Goal: Navigation & Orientation: Find specific page/section

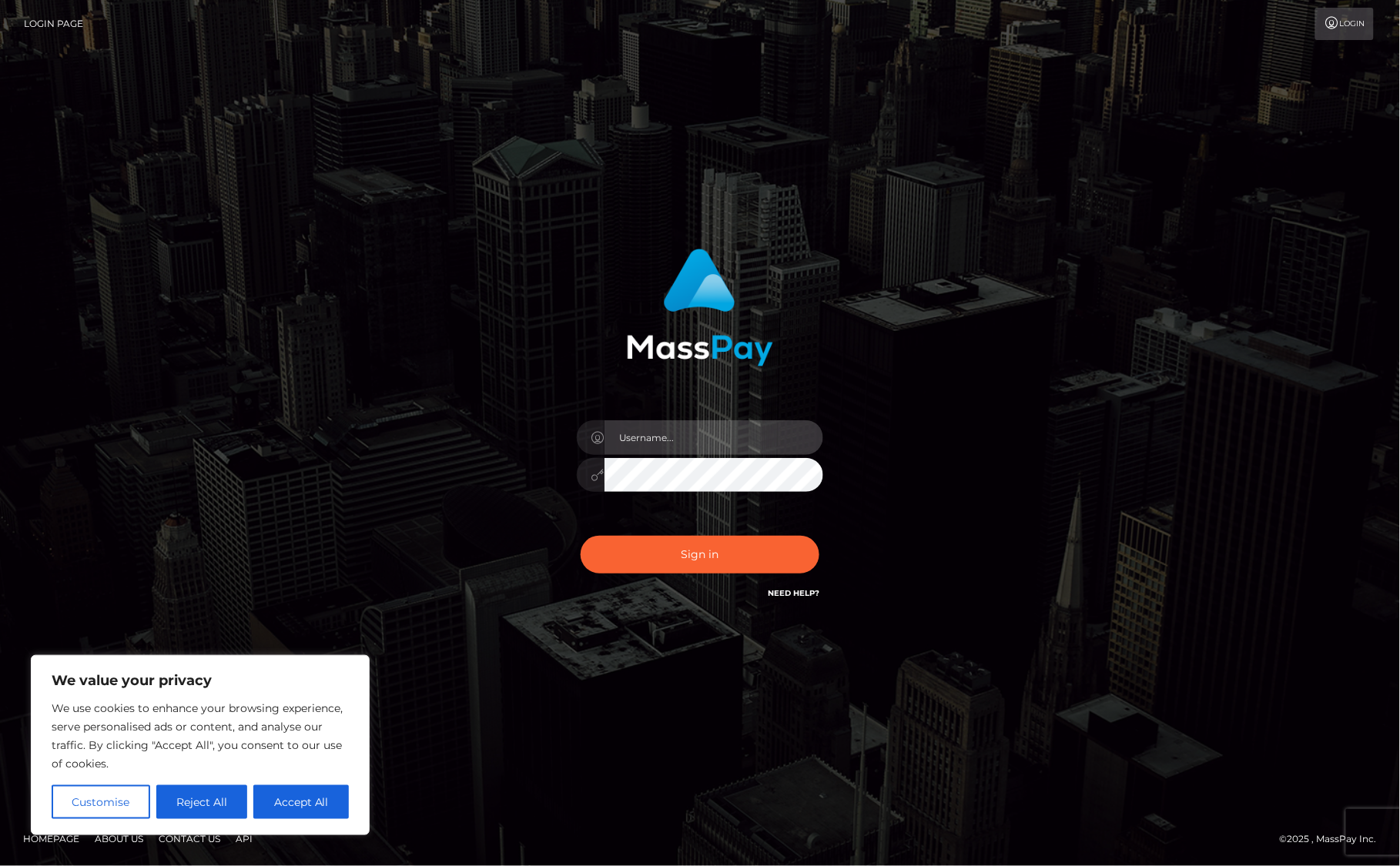
type input "alexism"
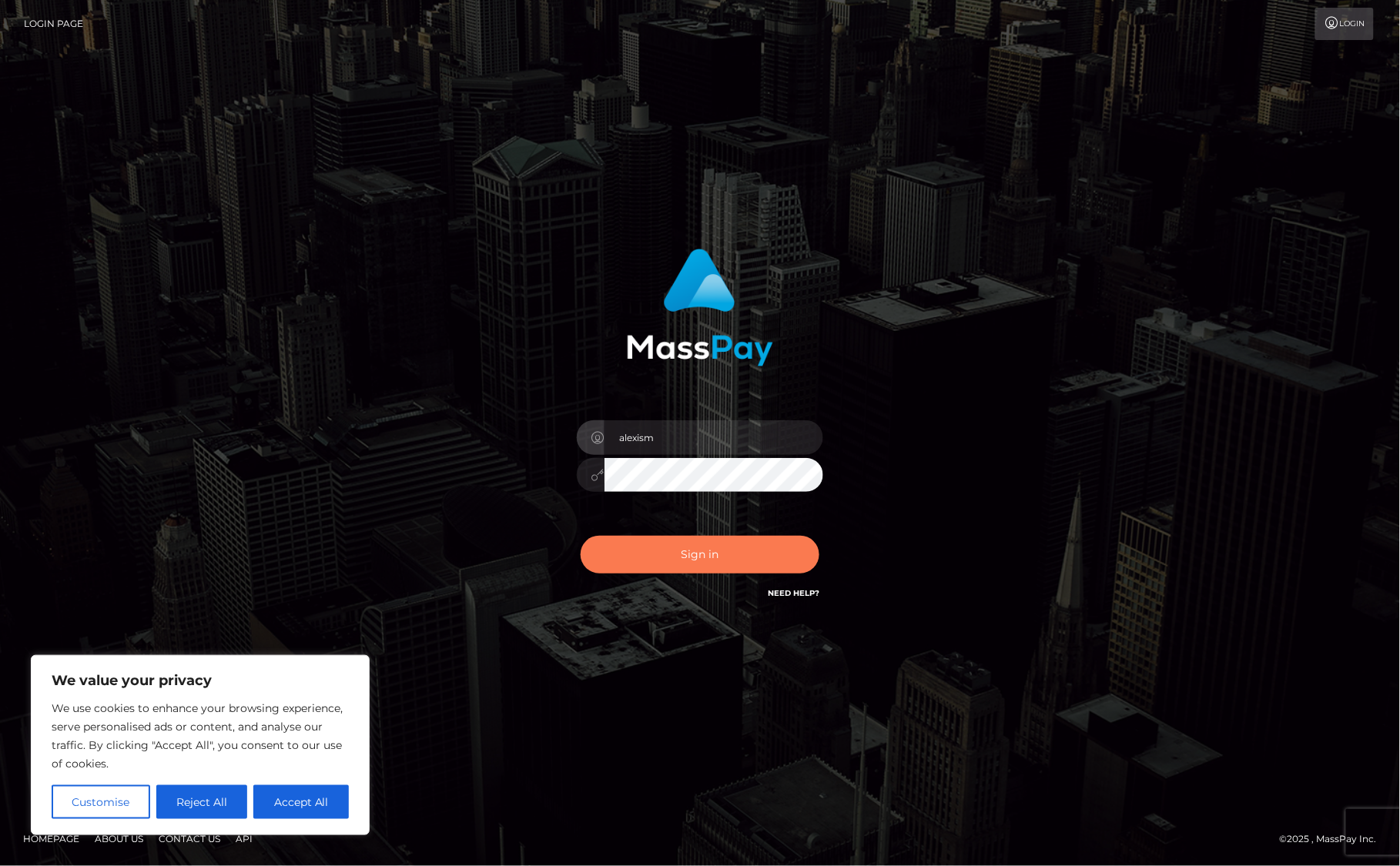
click at [700, 547] on button "Sign in" at bounding box center [700, 555] width 239 height 38
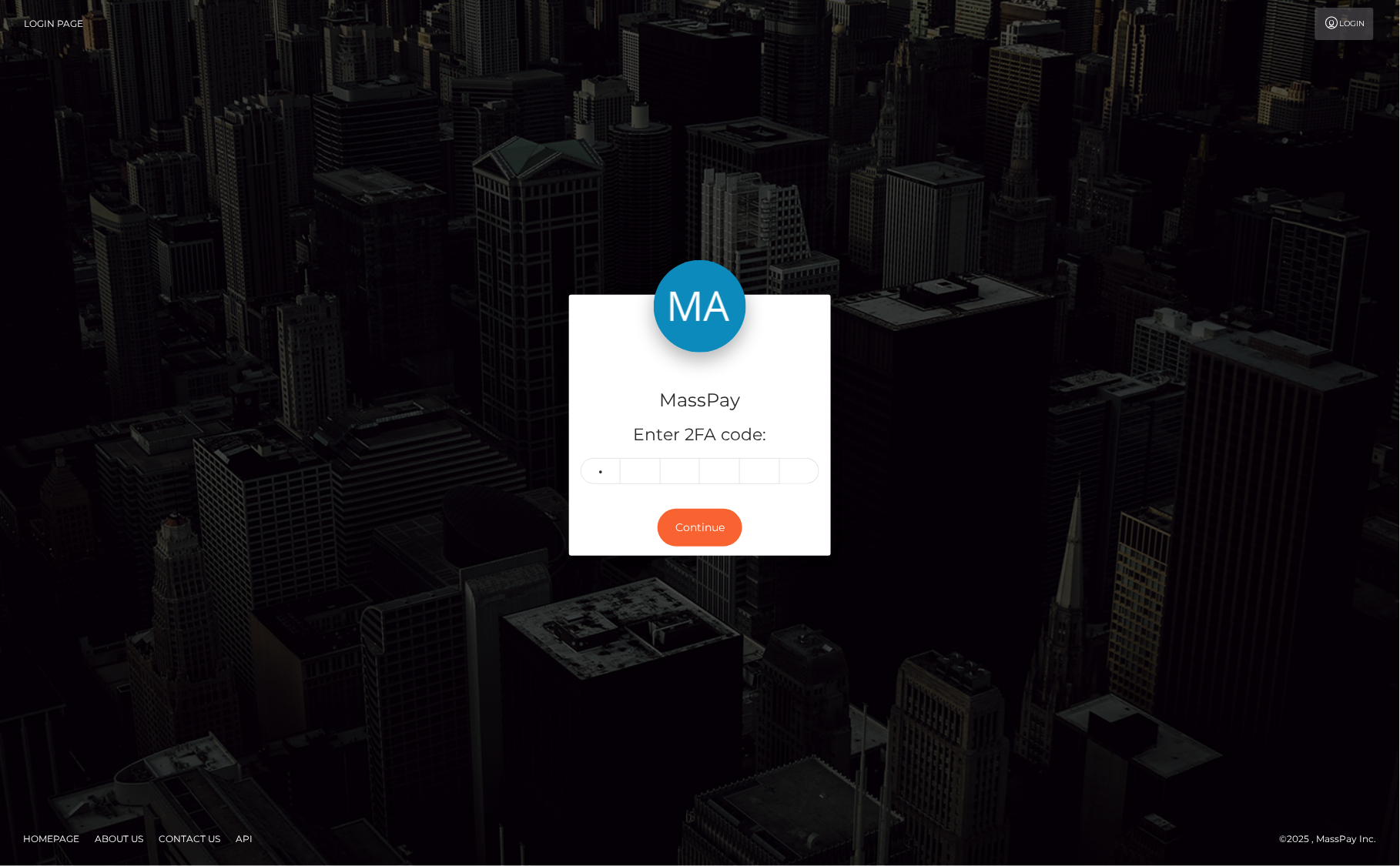
type input "1"
type input "8"
type input "6"
type input "0"
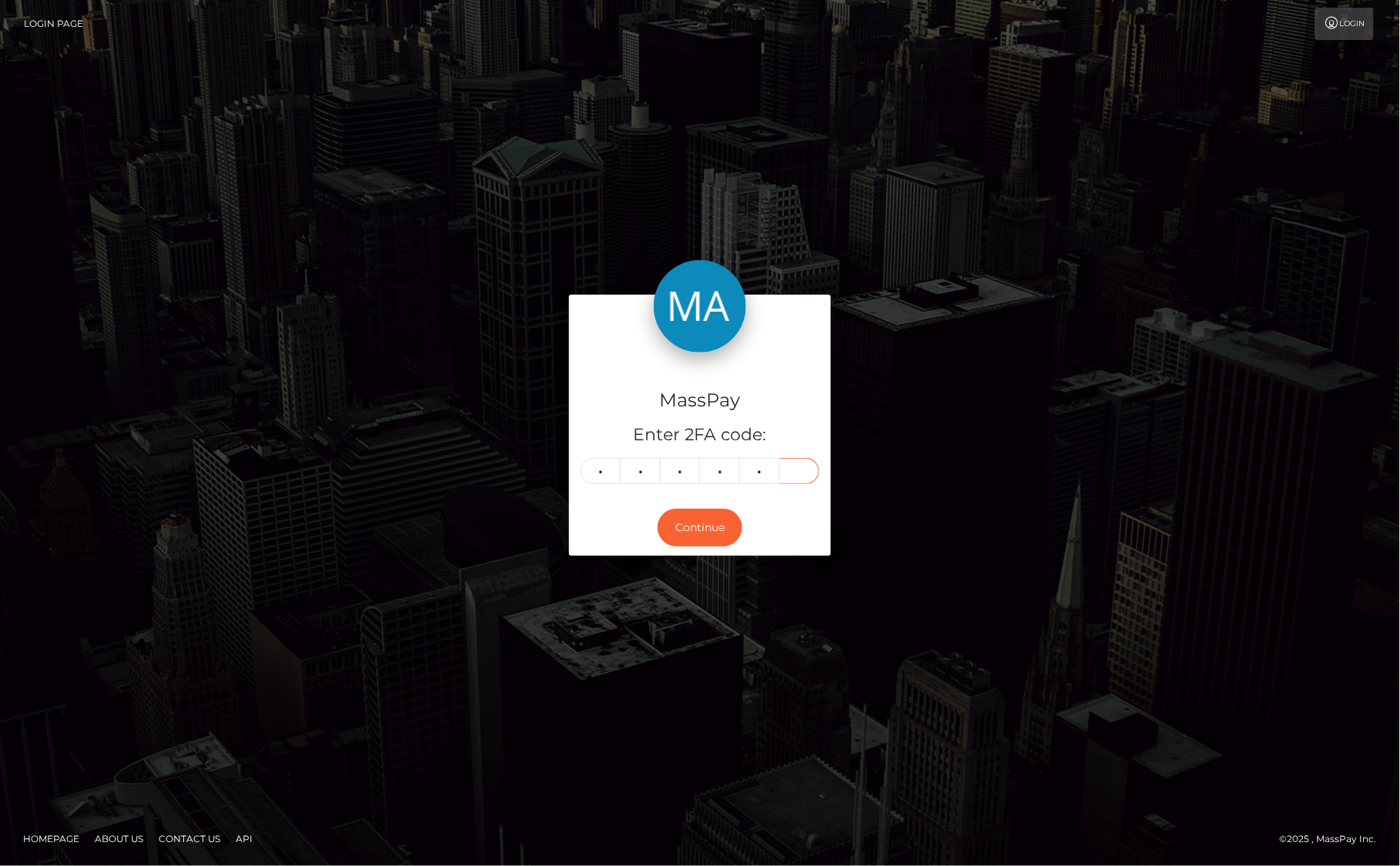
type input "0"
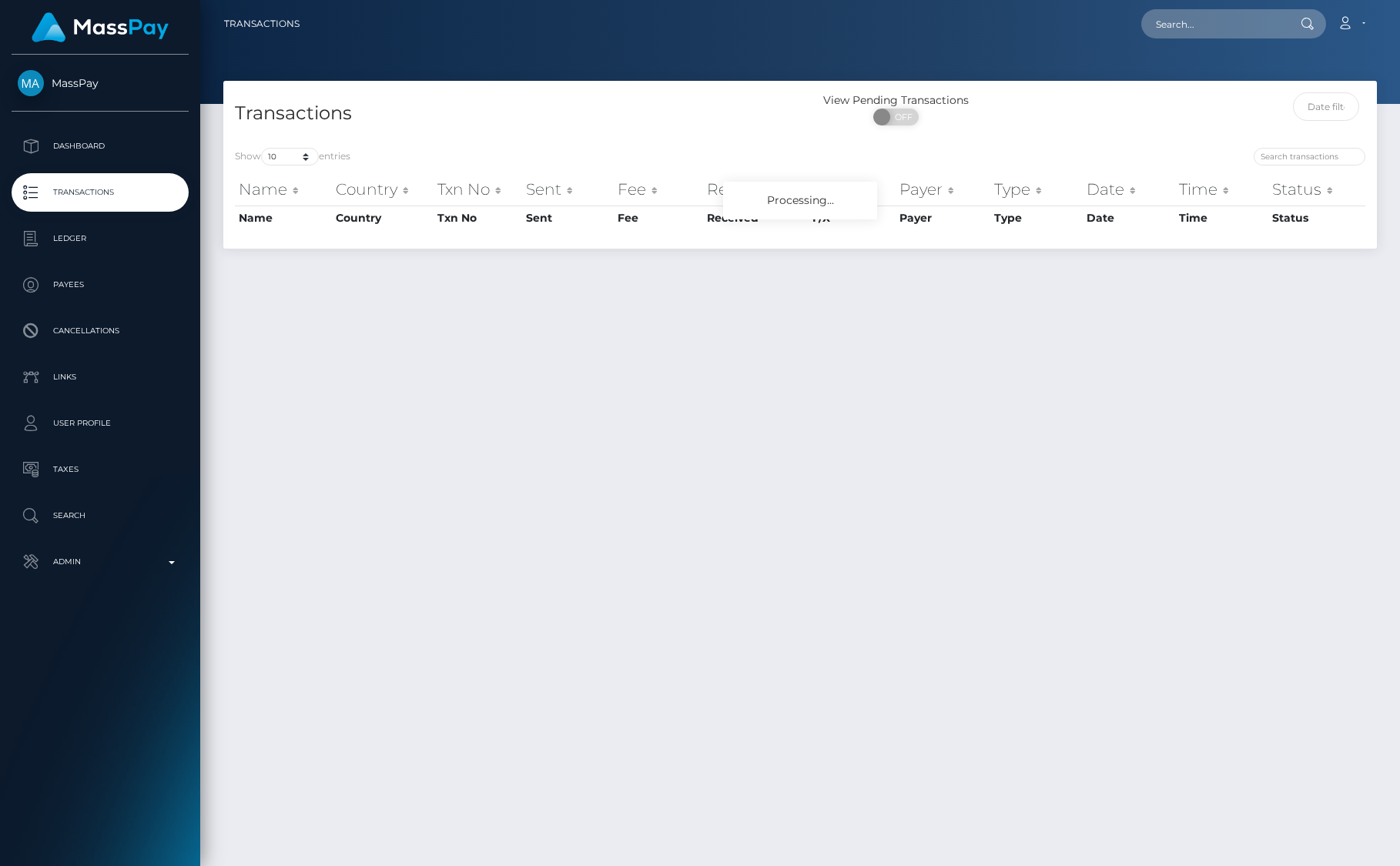
scroll to position [39, 0]
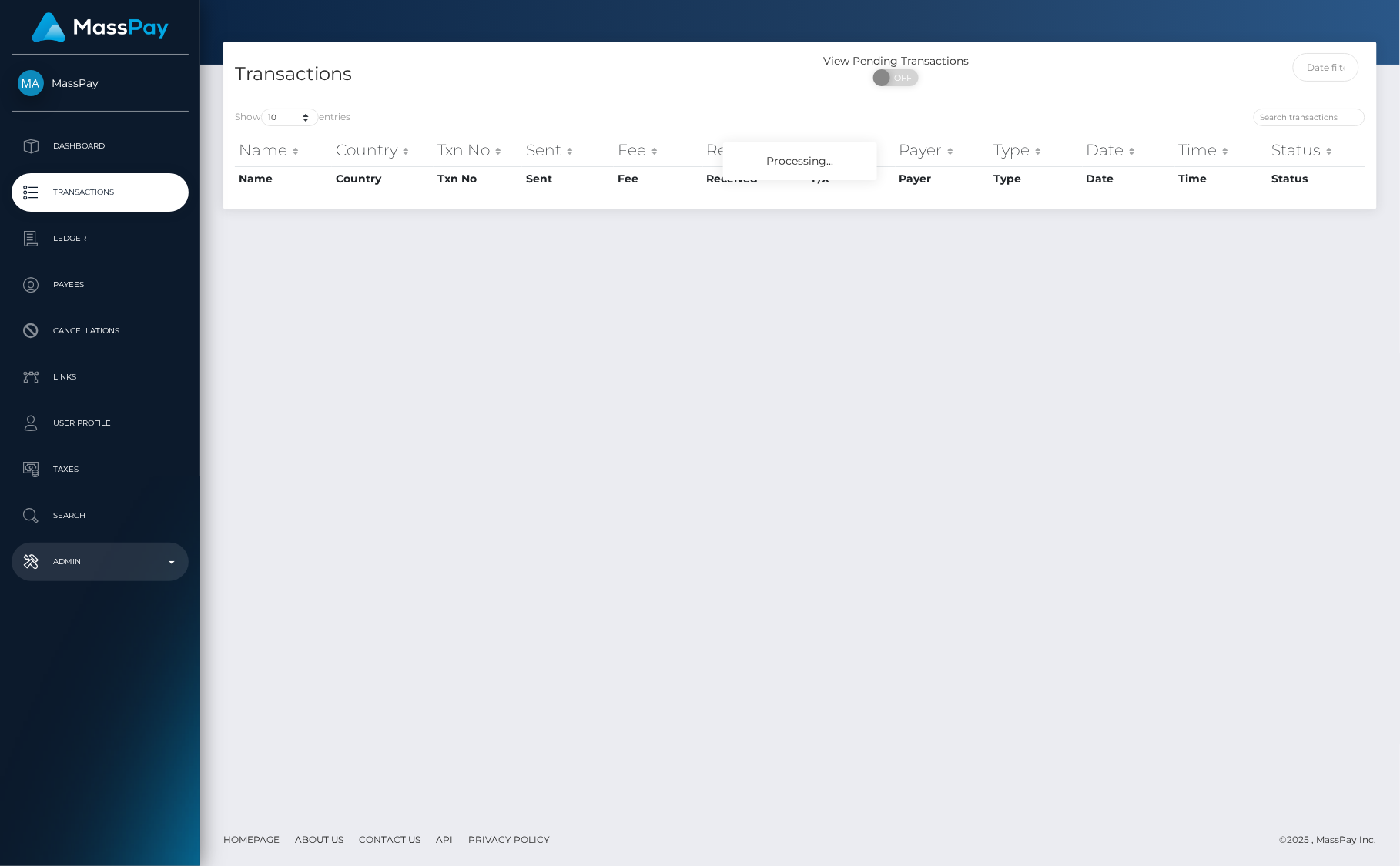
click at [82, 562] on p "Admin" at bounding box center [100, 562] width 164 height 23
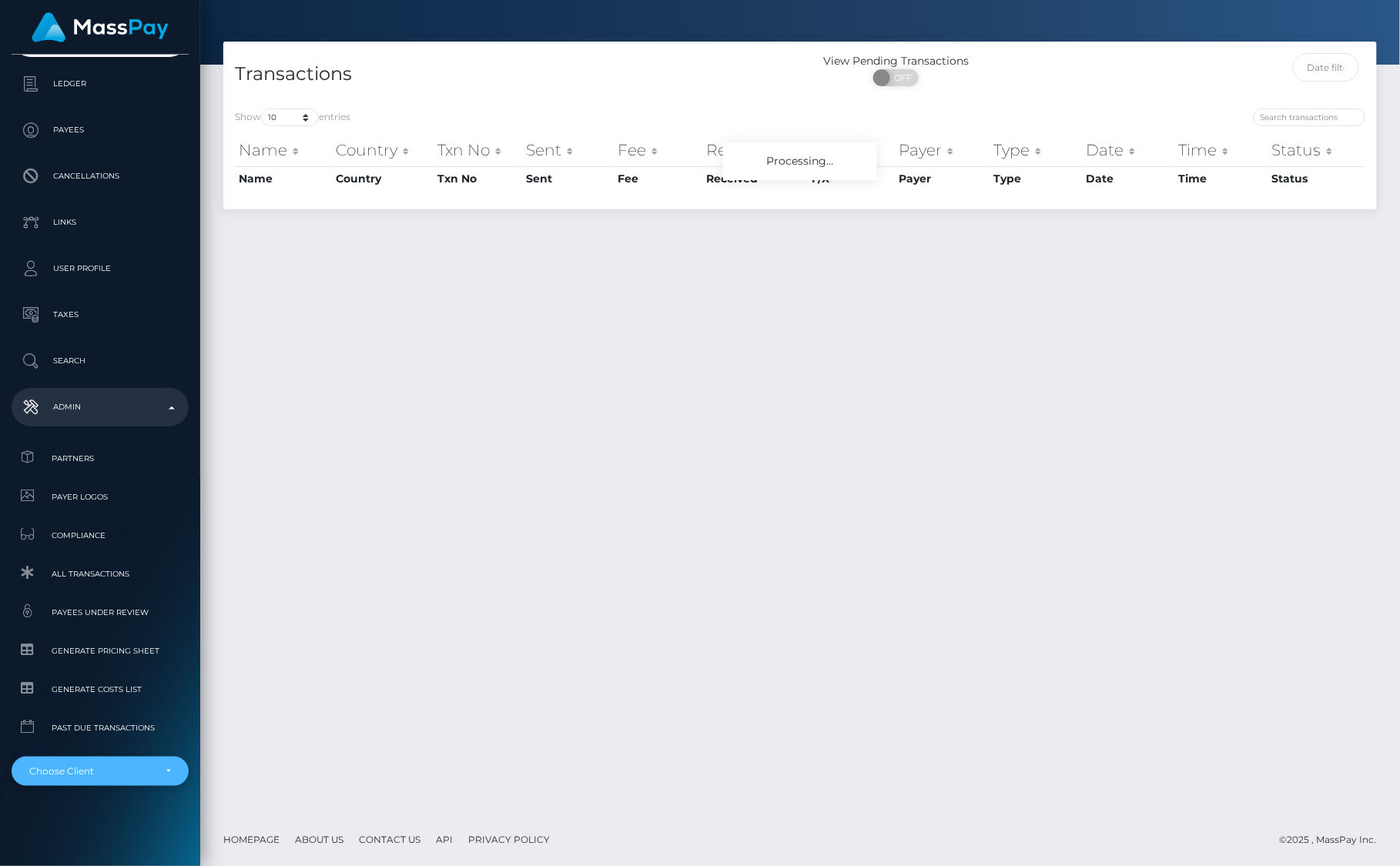
click at [61, 780] on div "Choose Client" at bounding box center [100, 771] width 177 height 29
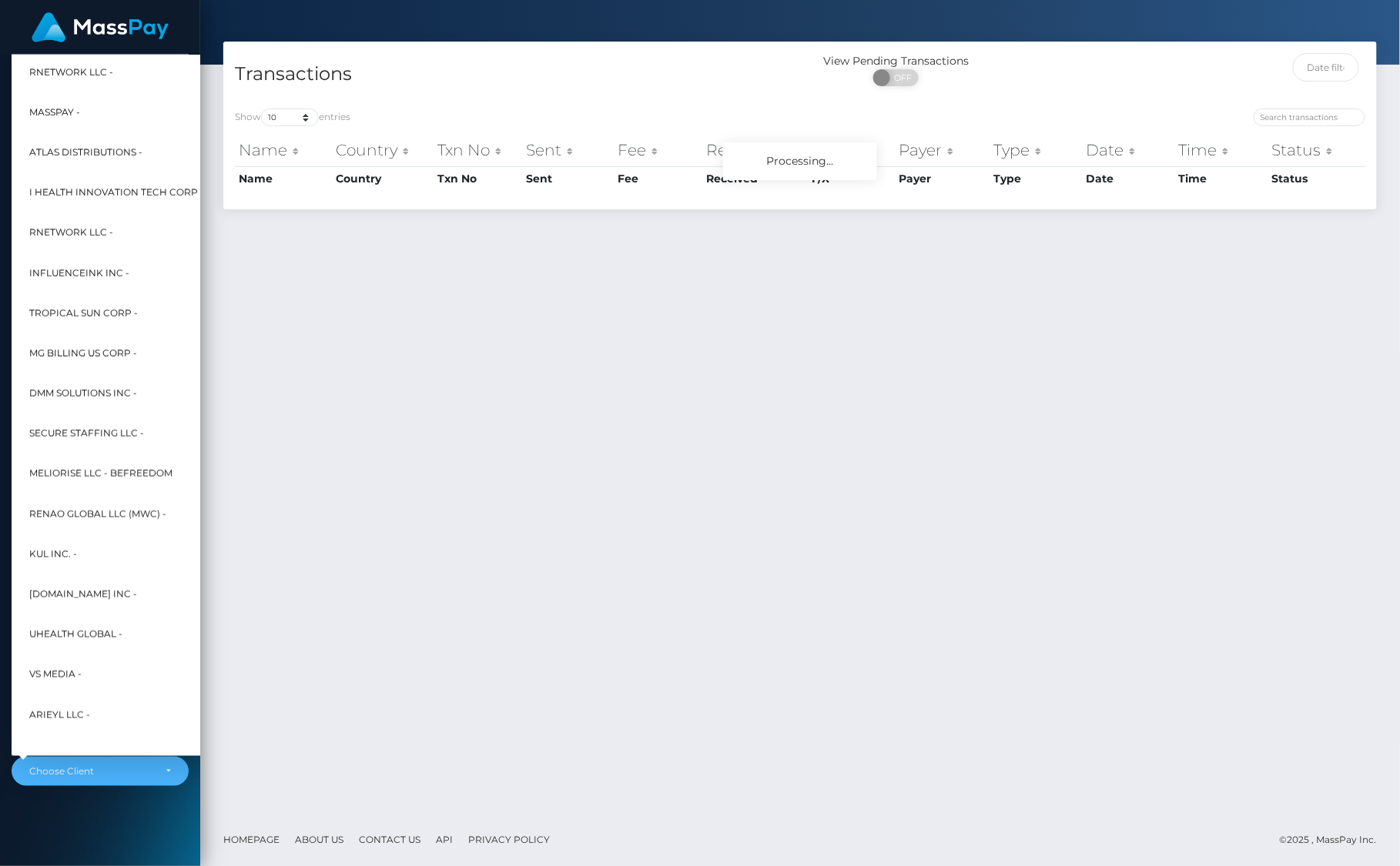
scroll to position [0, 0]
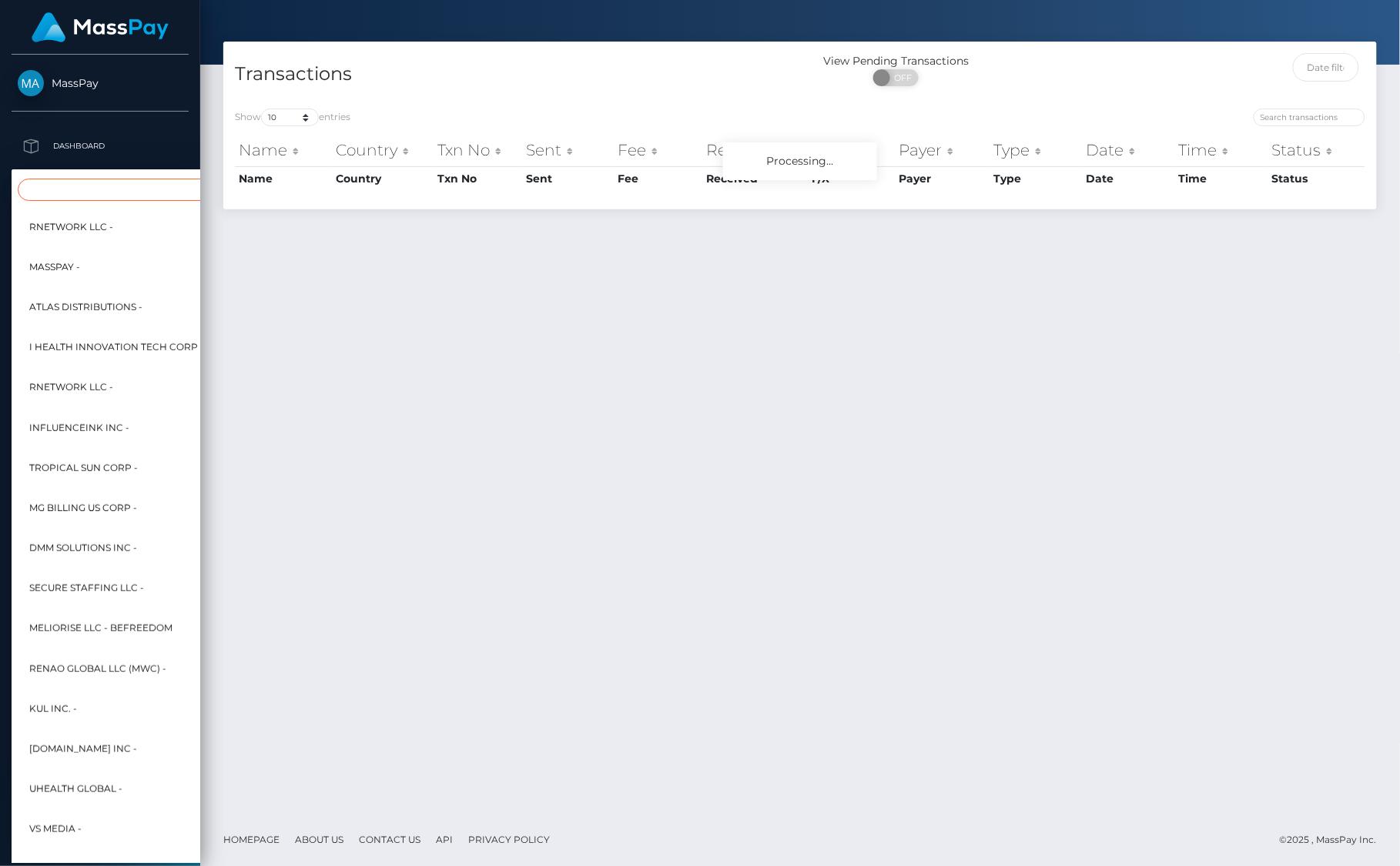
click at [70, 186] on input "Search" at bounding box center [187, 189] width 338 height 22
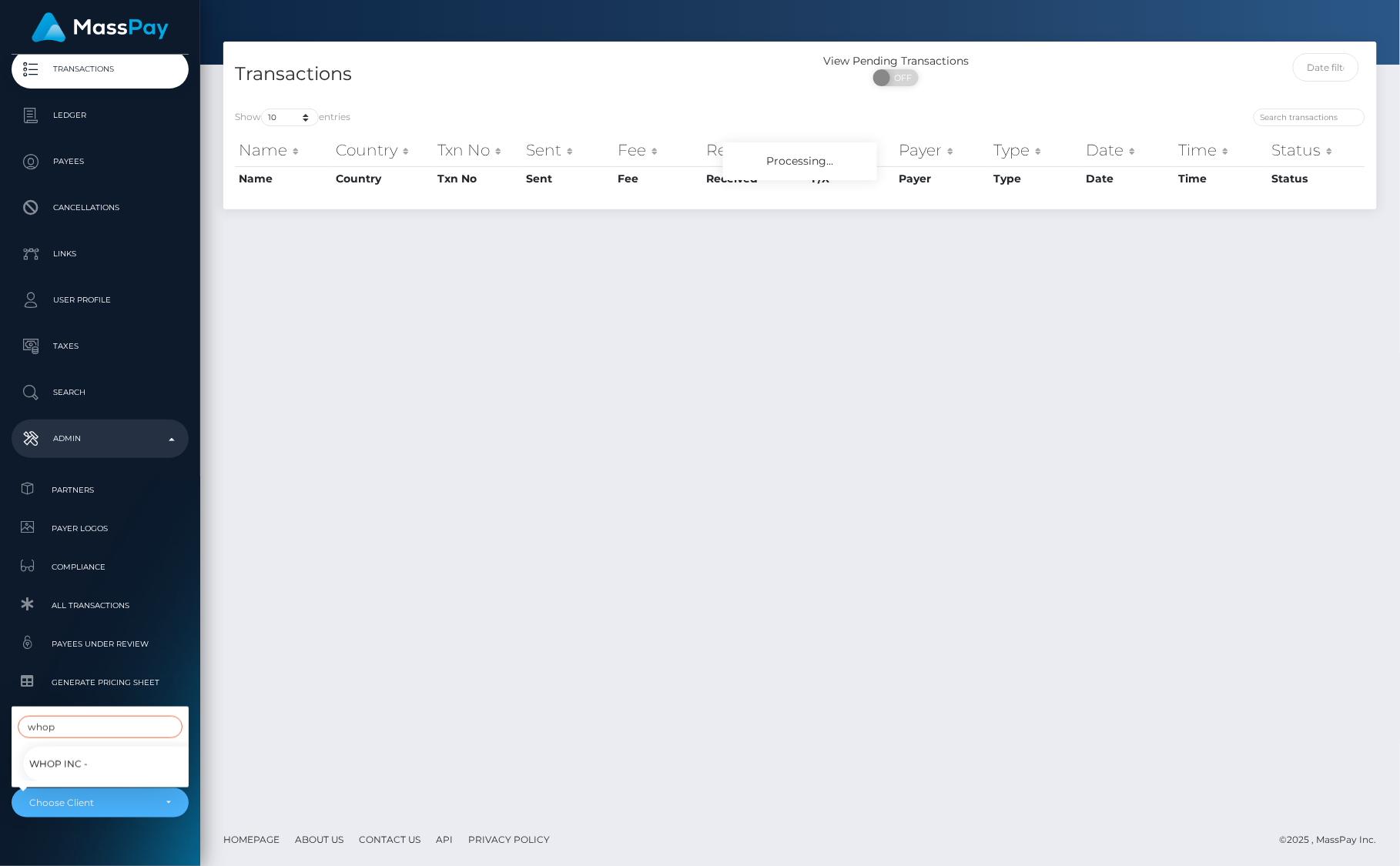
scroll to position [155, 0]
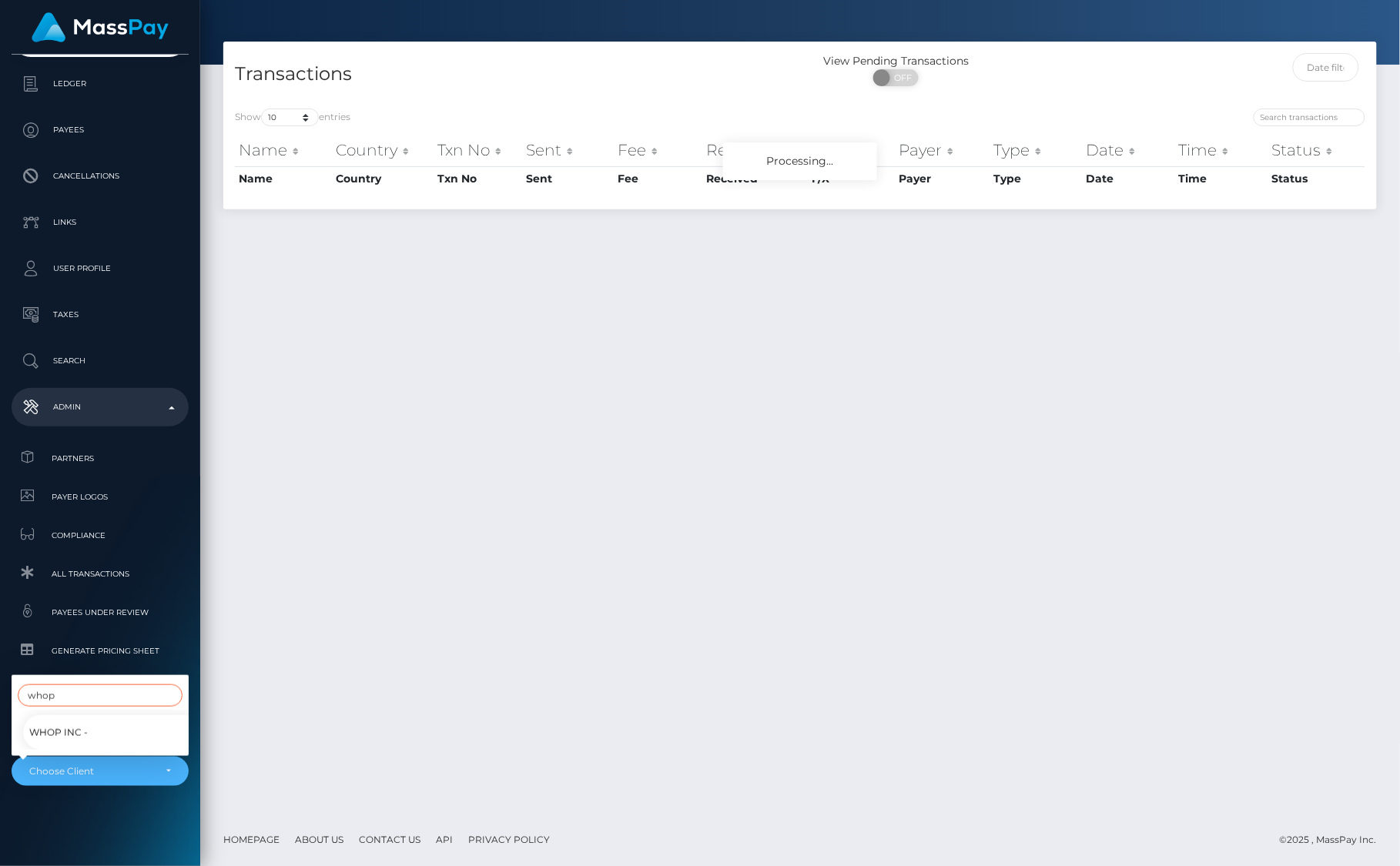
type input "whop"
click at [55, 736] on span "Whop Inc -" at bounding box center [59, 733] width 59 height 20
select select "338"
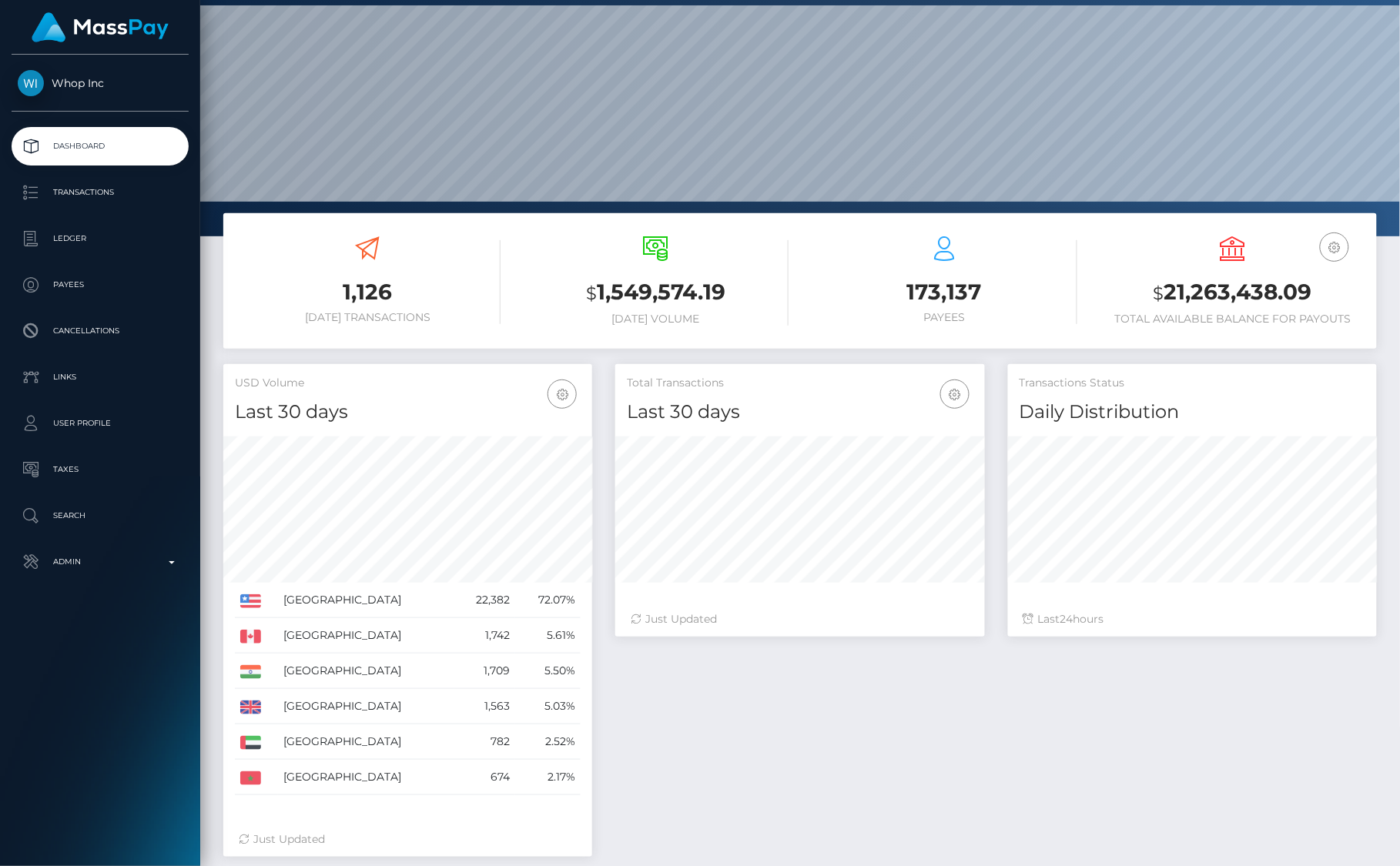
scroll to position [62, 0]
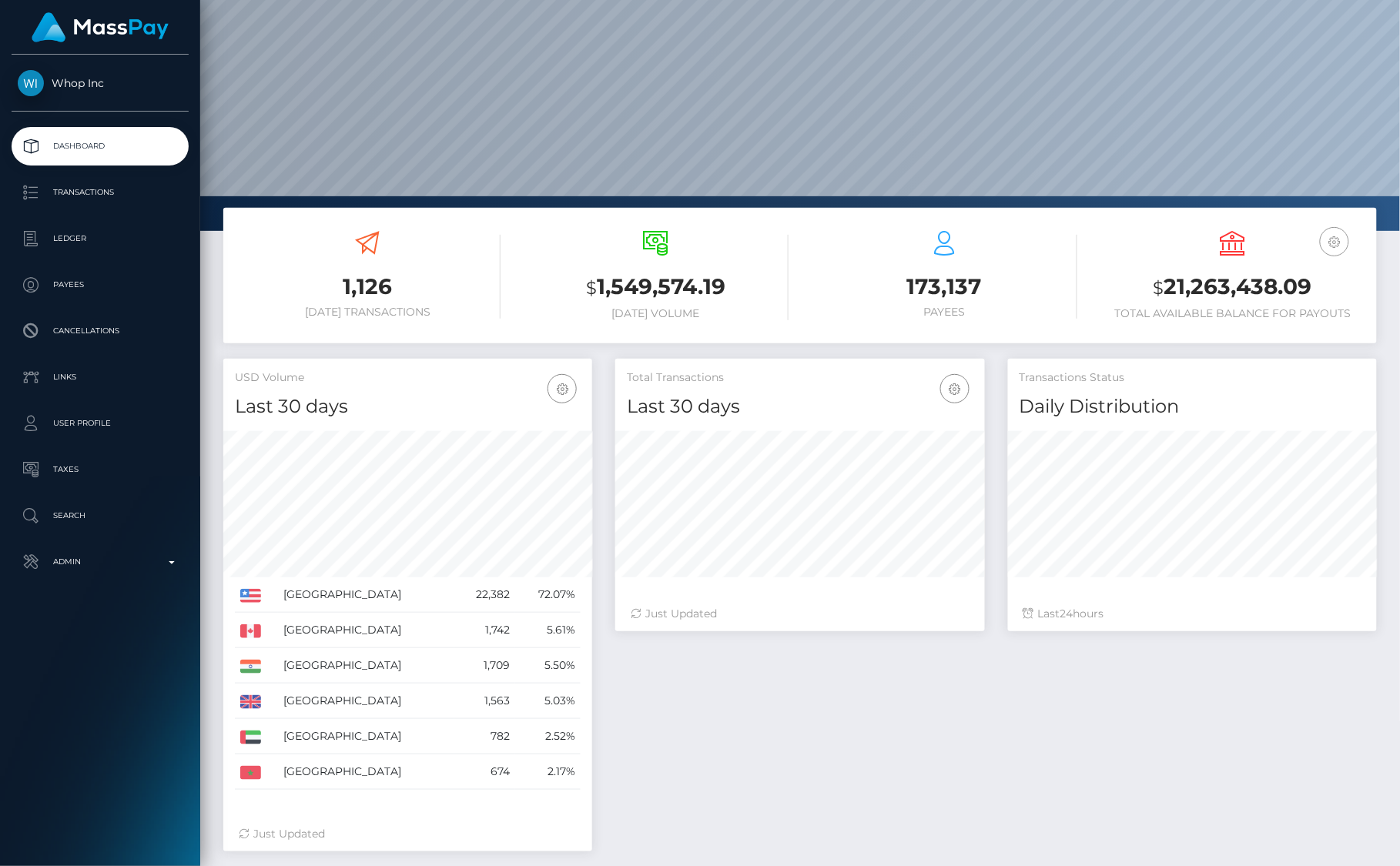
click at [1324, 233] on button "button" at bounding box center [1333, 241] width 29 height 29
click at [1218, 283] on h3 "$ 21,263,438.09" at bounding box center [1233, 287] width 265 height 31
click at [1227, 241] on icon at bounding box center [1233, 243] width 25 height 25
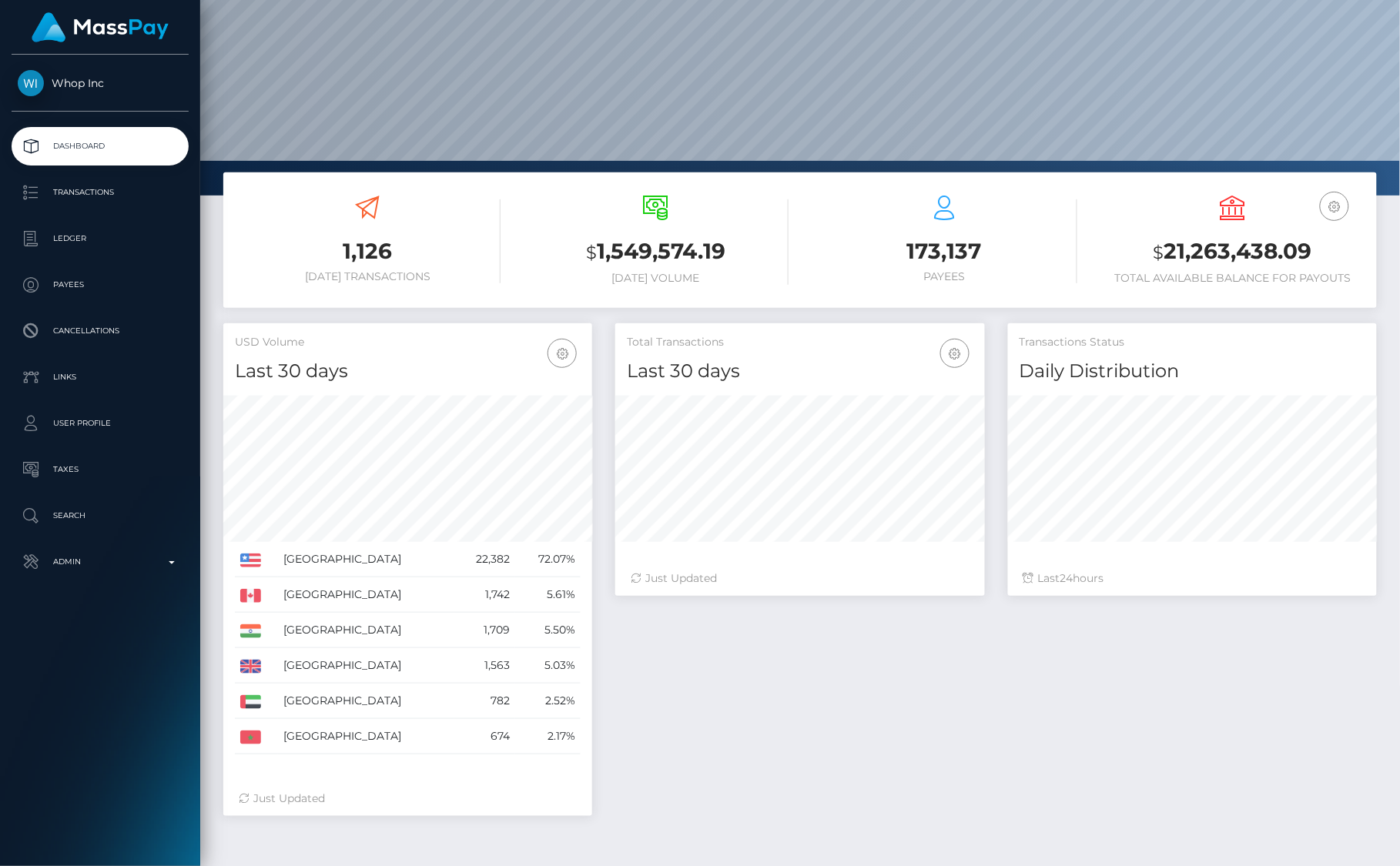
scroll to position [228, 0]
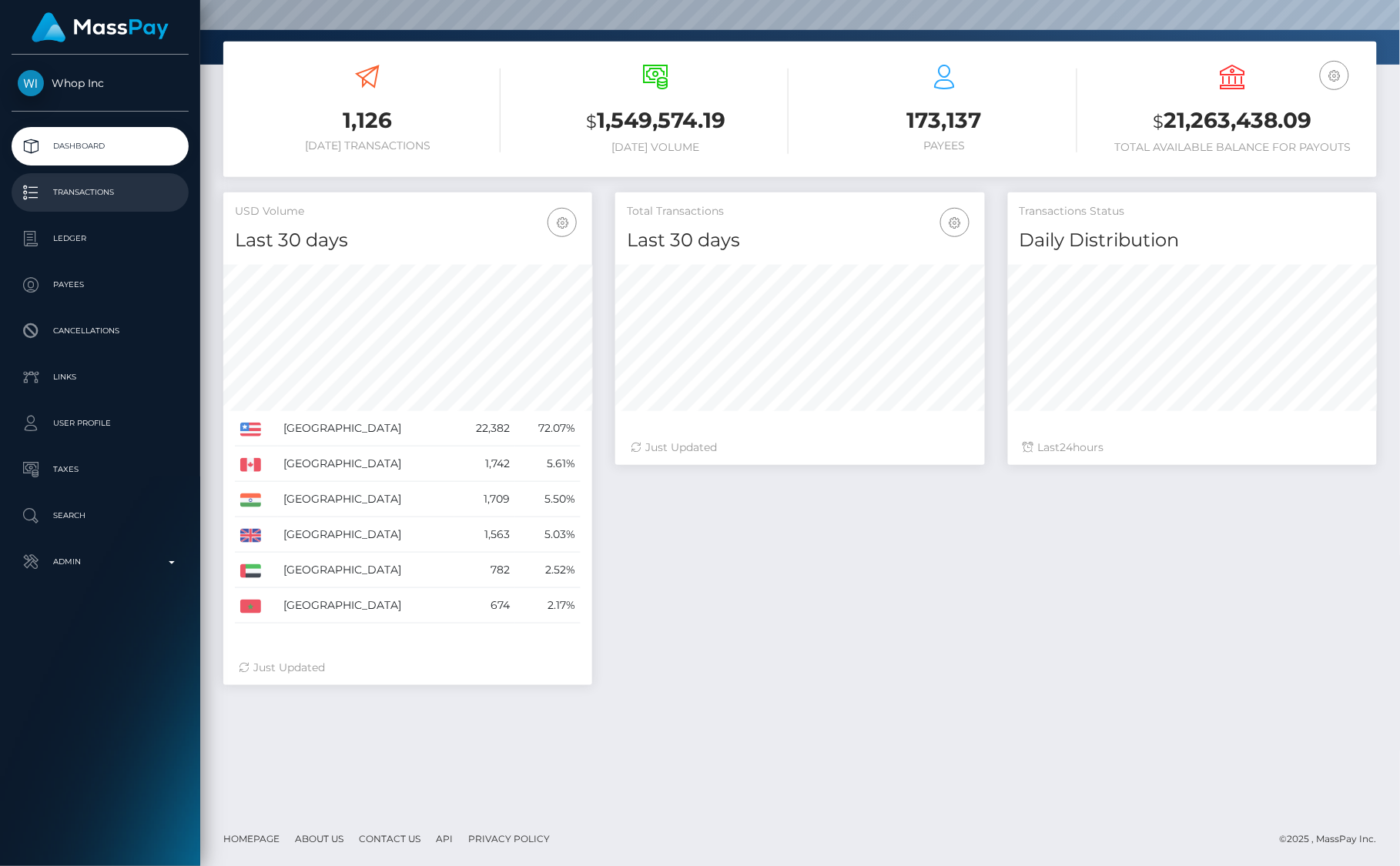
click at [91, 190] on p "Transactions" at bounding box center [100, 192] width 164 height 23
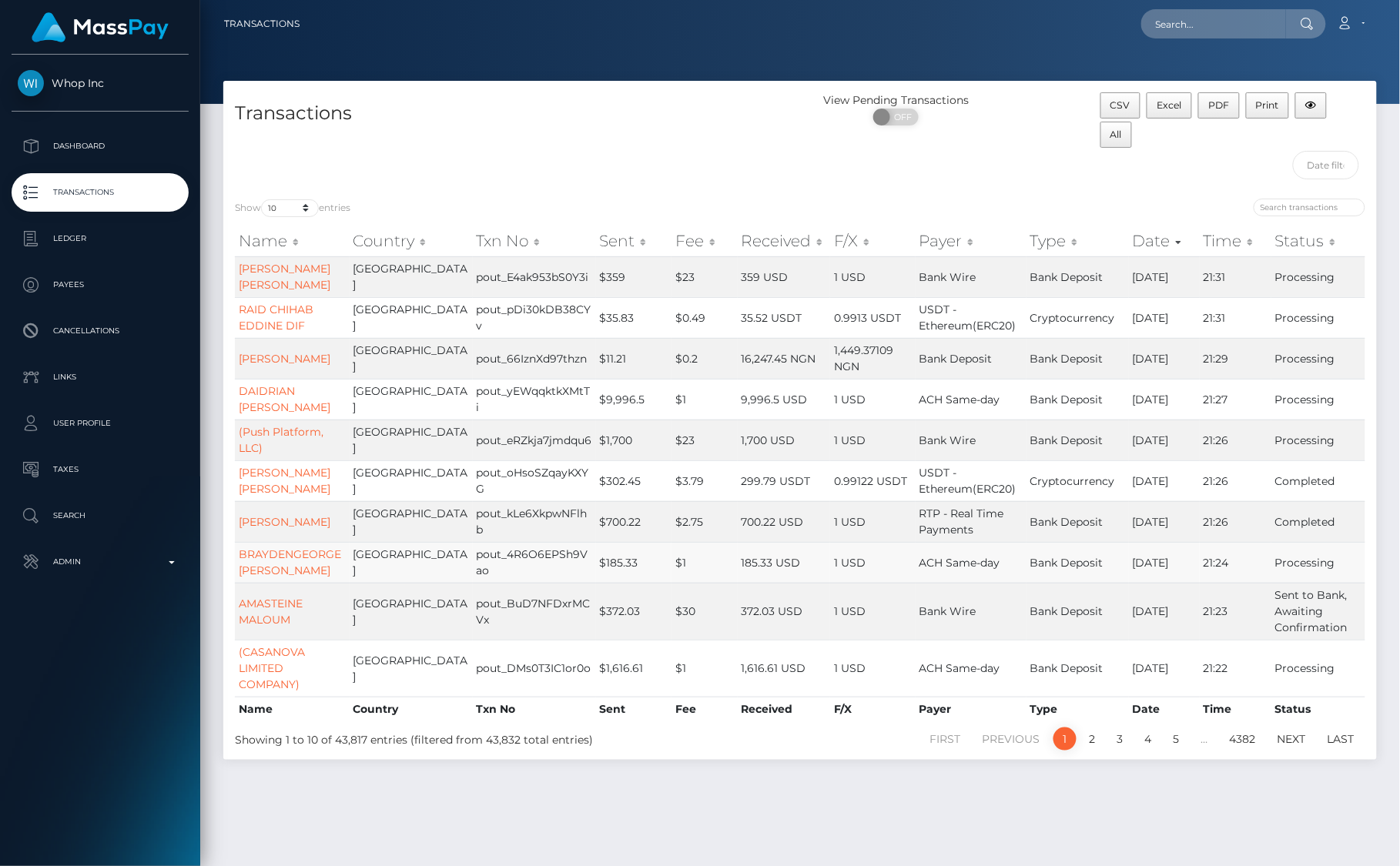
scroll to position [39, 0]
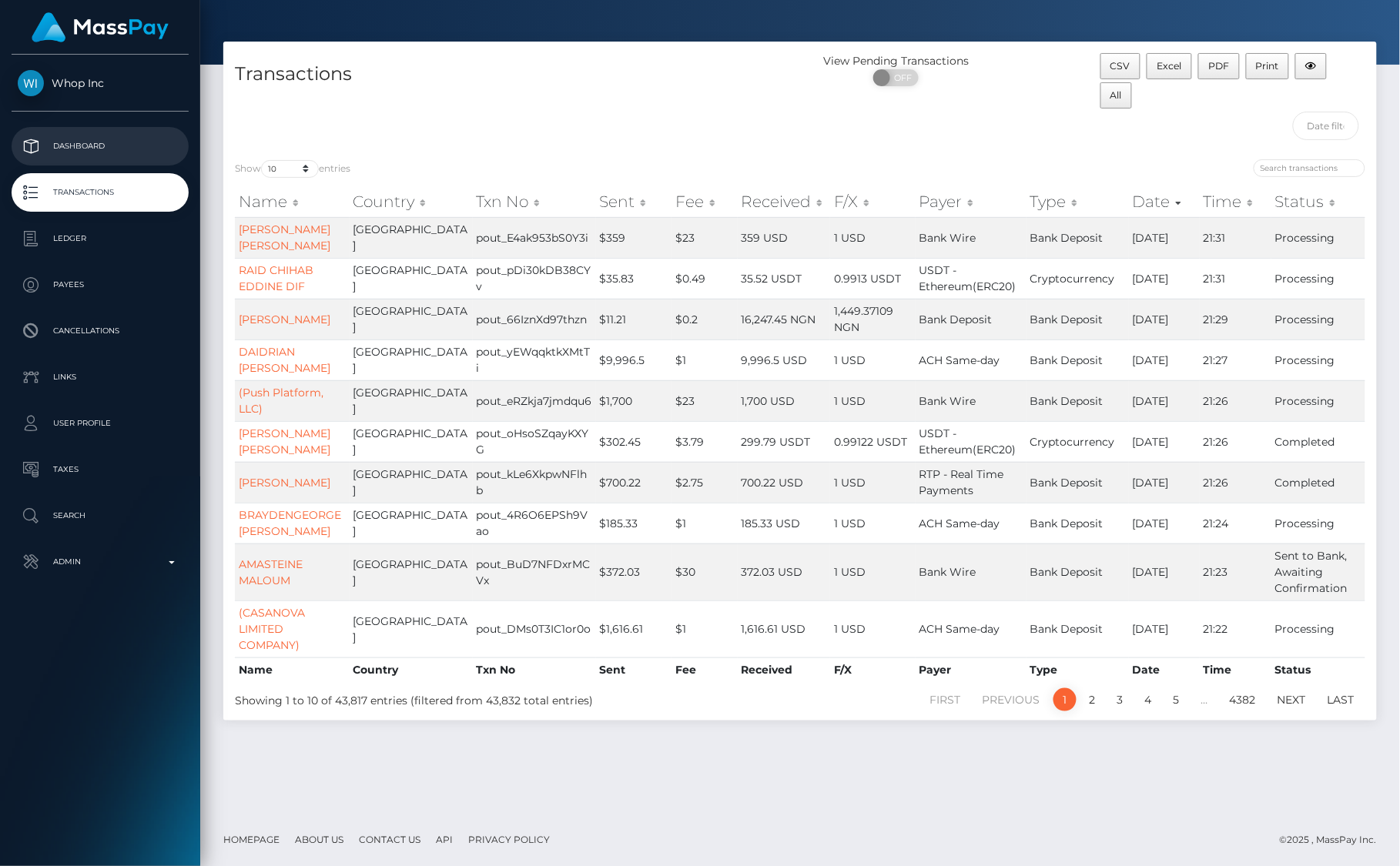
click at [55, 148] on p "Dashboard" at bounding box center [100, 146] width 164 height 23
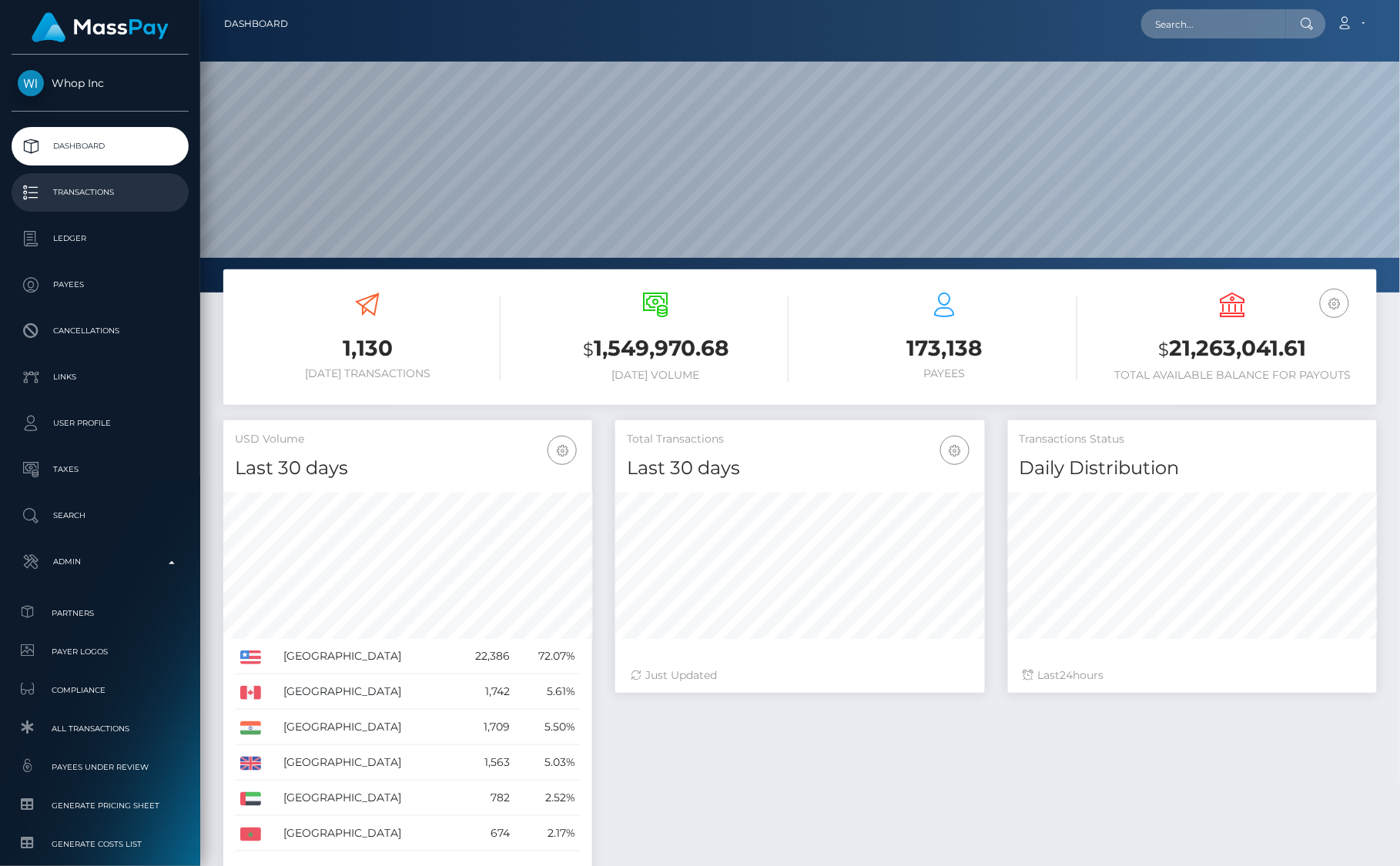
click at [67, 199] on p "Transactions" at bounding box center [100, 192] width 164 height 23
